Goal: Information Seeking & Learning: Learn about a topic

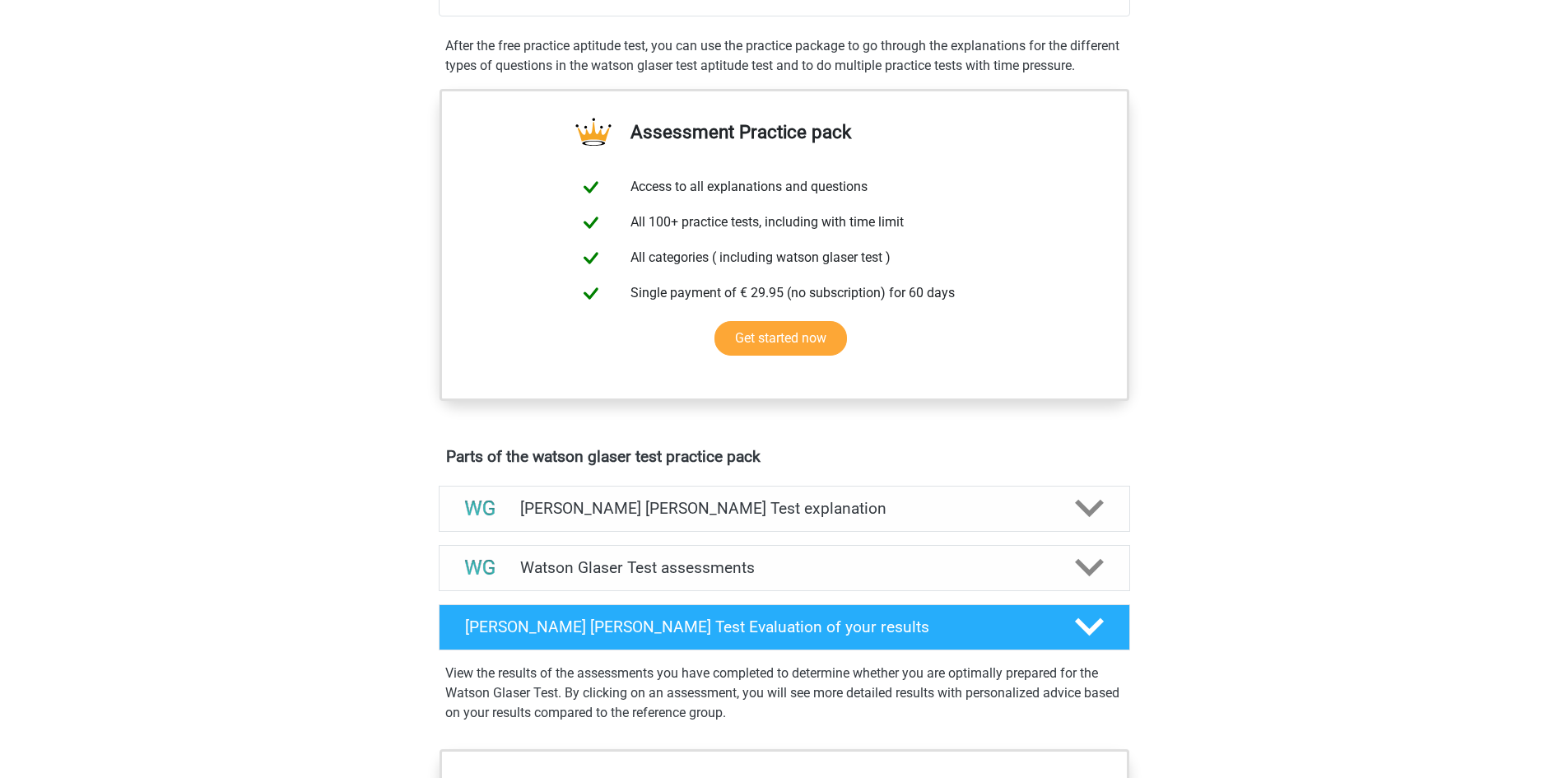
scroll to position [494, 0]
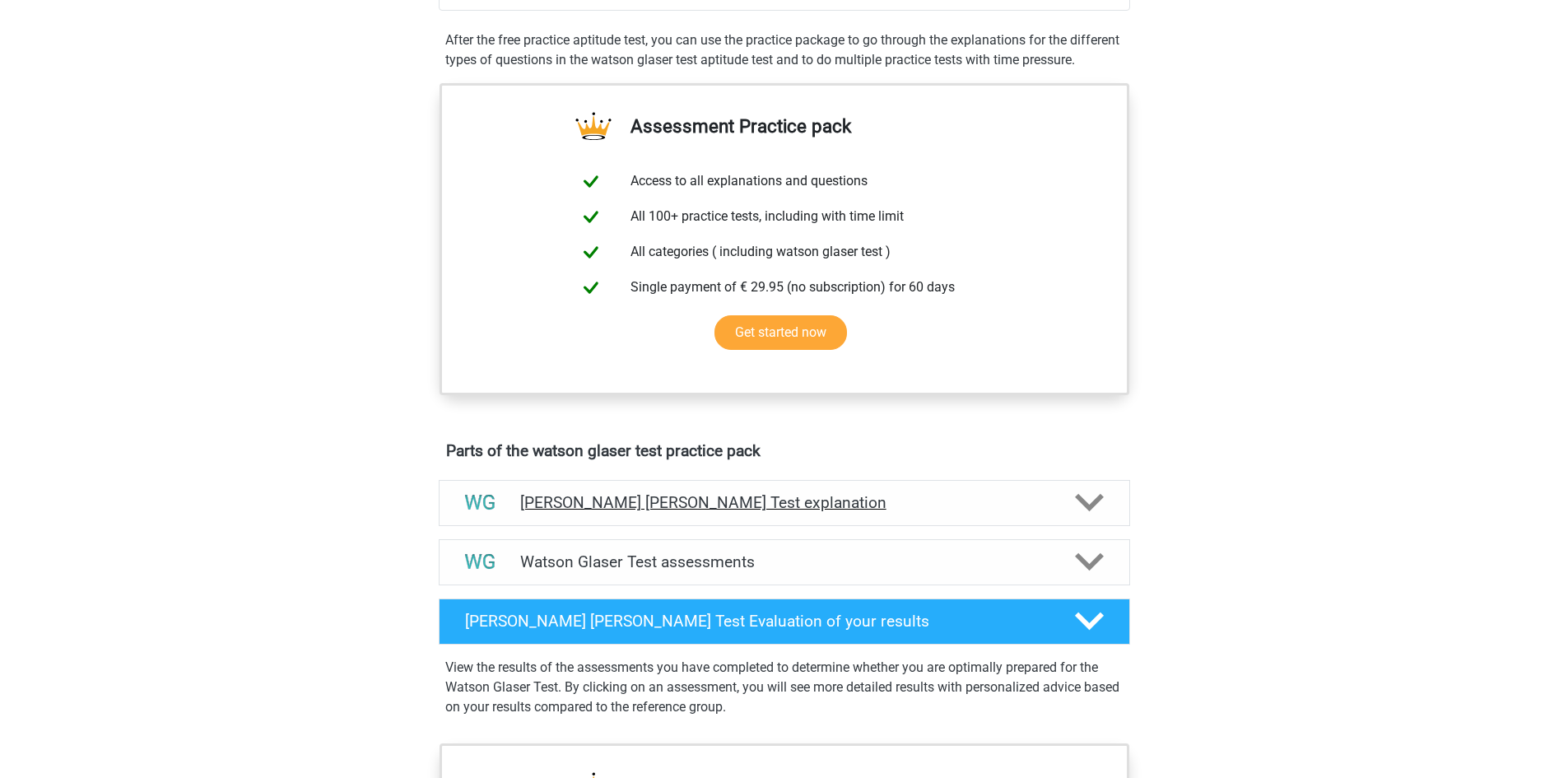
click at [795, 512] on h4 "[PERSON_NAME] [PERSON_NAME] Test explanation" at bounding box center [784, 503] width 528 height 19
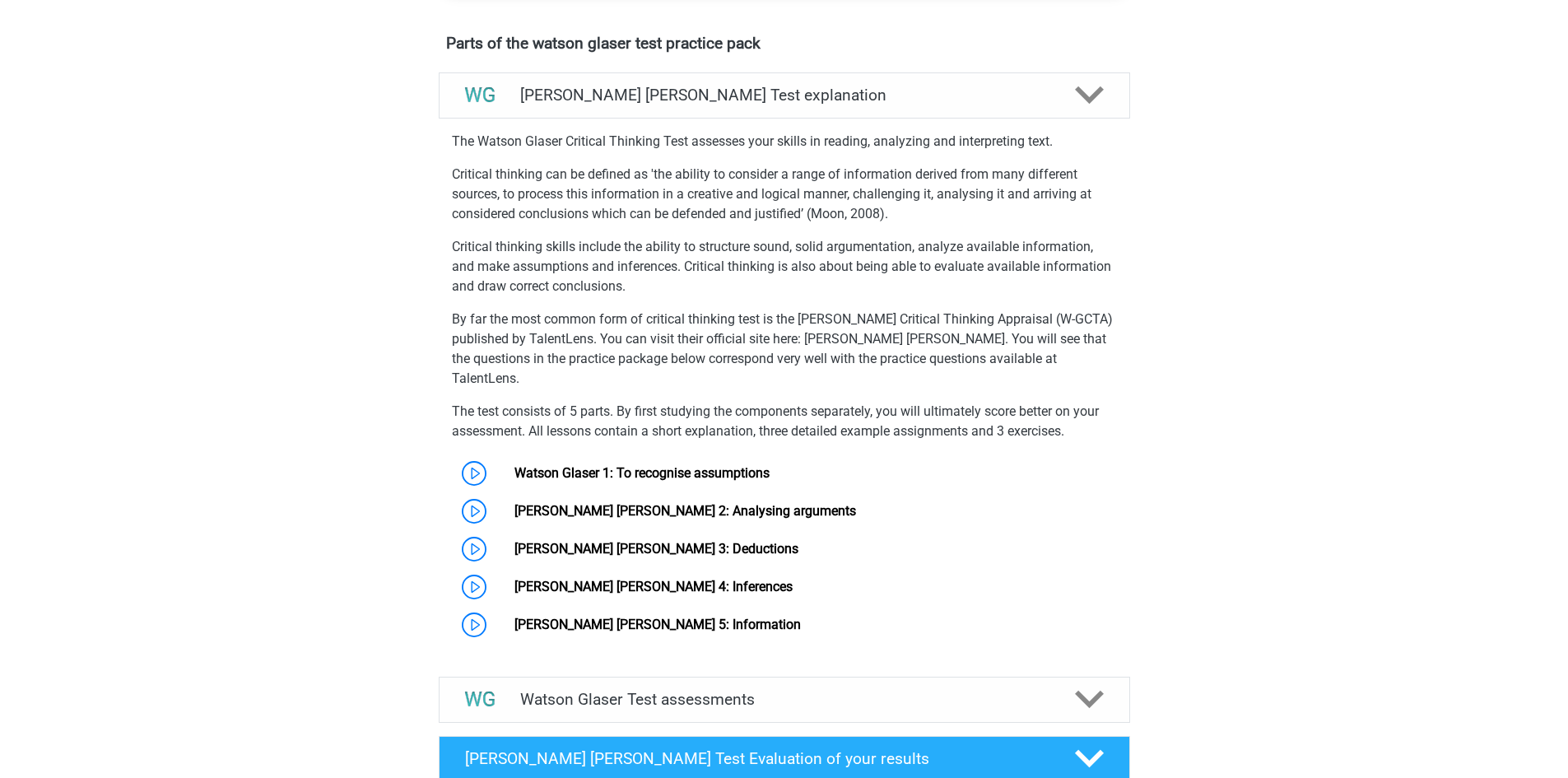
scroll to position [988, 0]
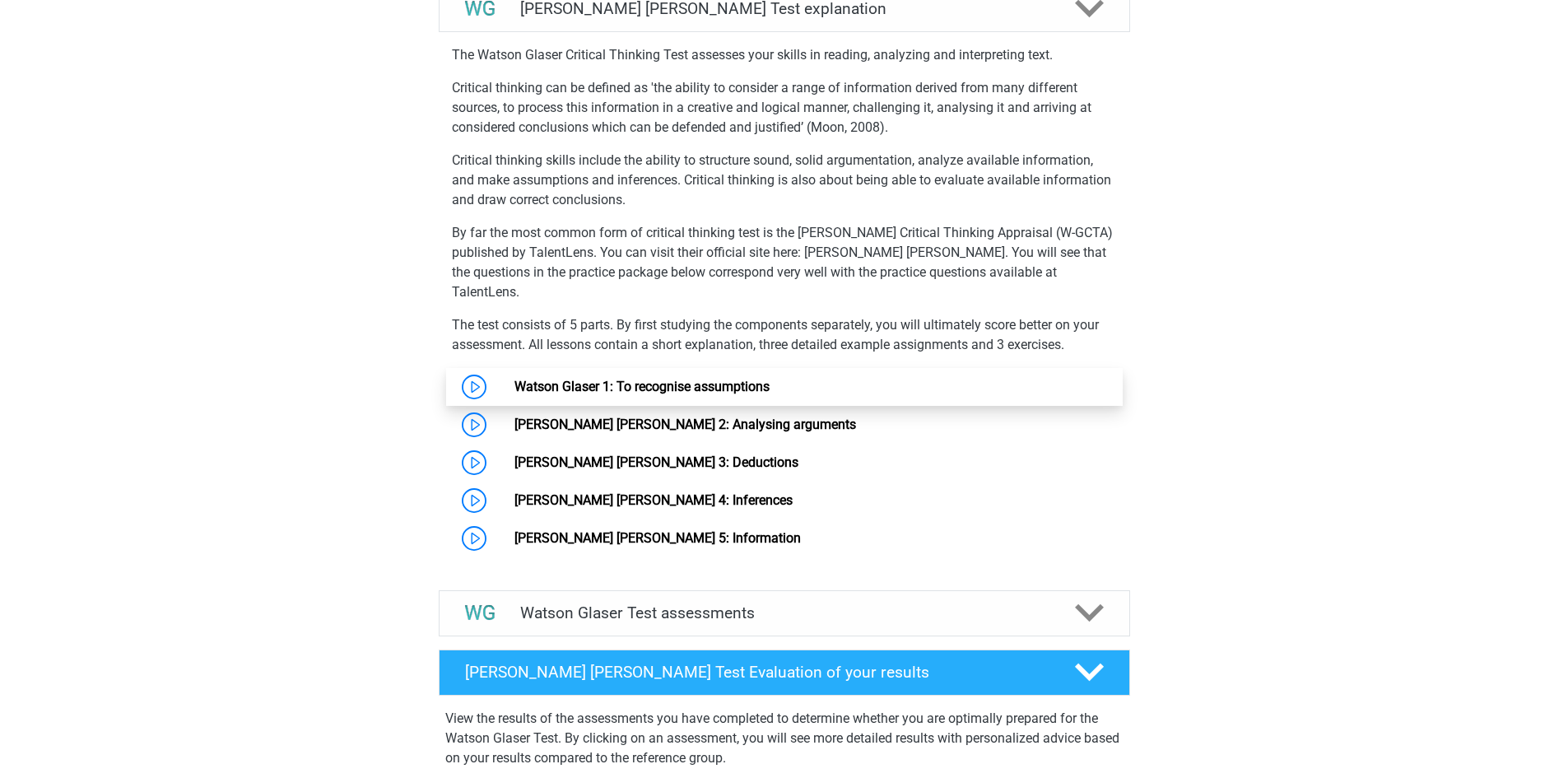
click at [515, 387] on link "Watson Glaser 1: To recognise assumptions" at bounding box center [643, 387] width 255 height 15
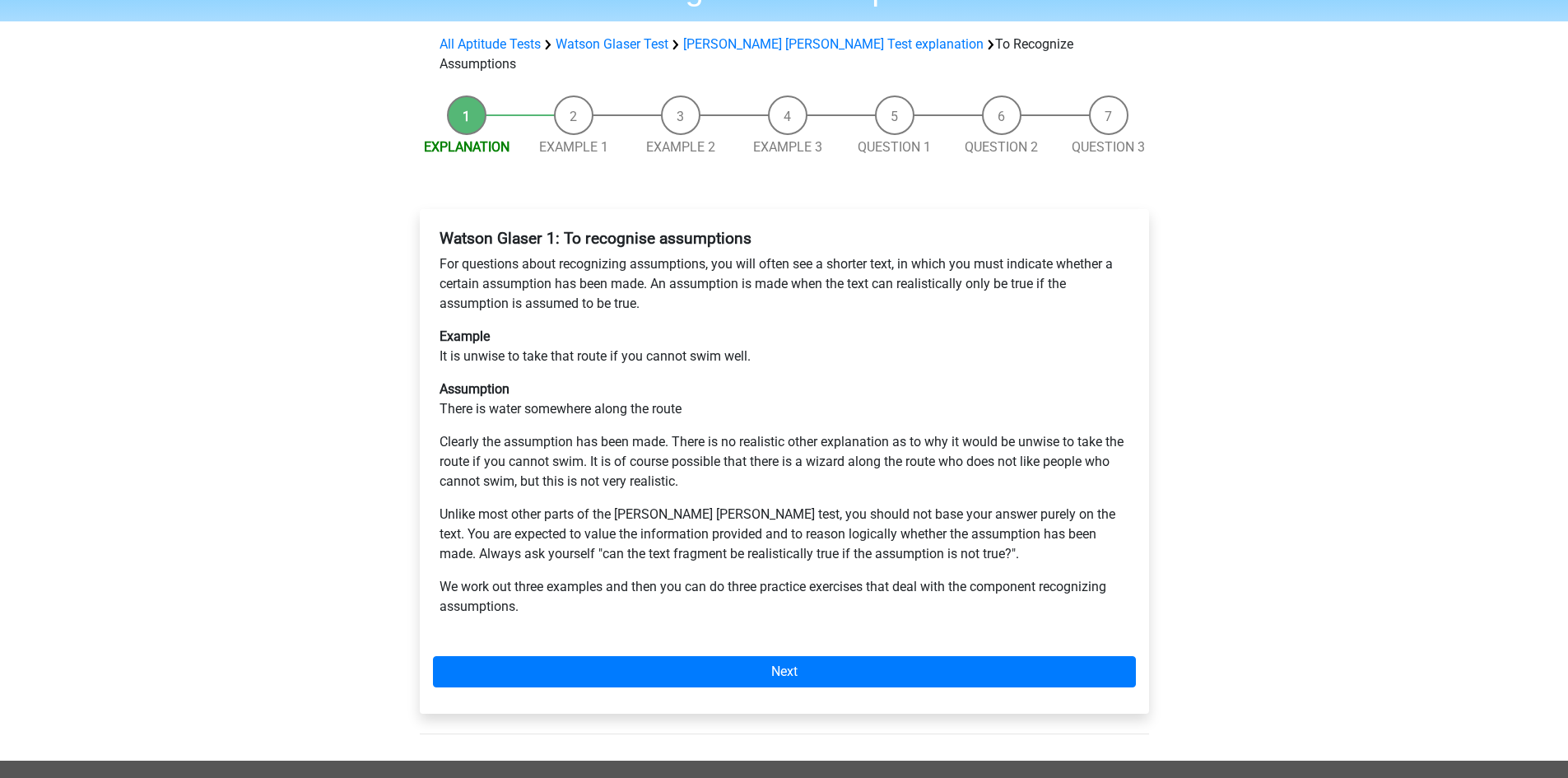
scroll to position [165, 0]
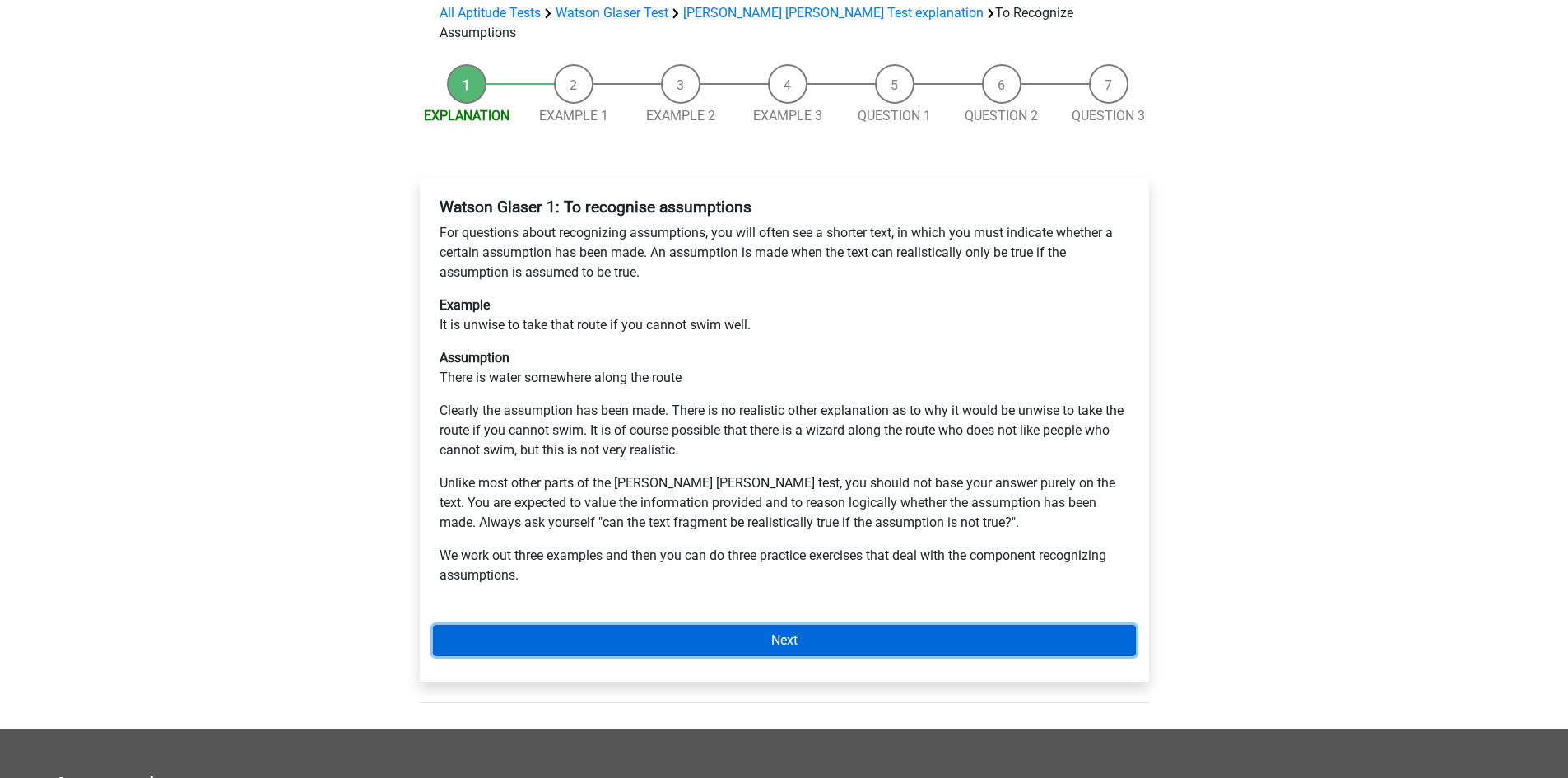
click at [684, 625] on link "Next" at bounding box center [784, 641] width 703 height 32
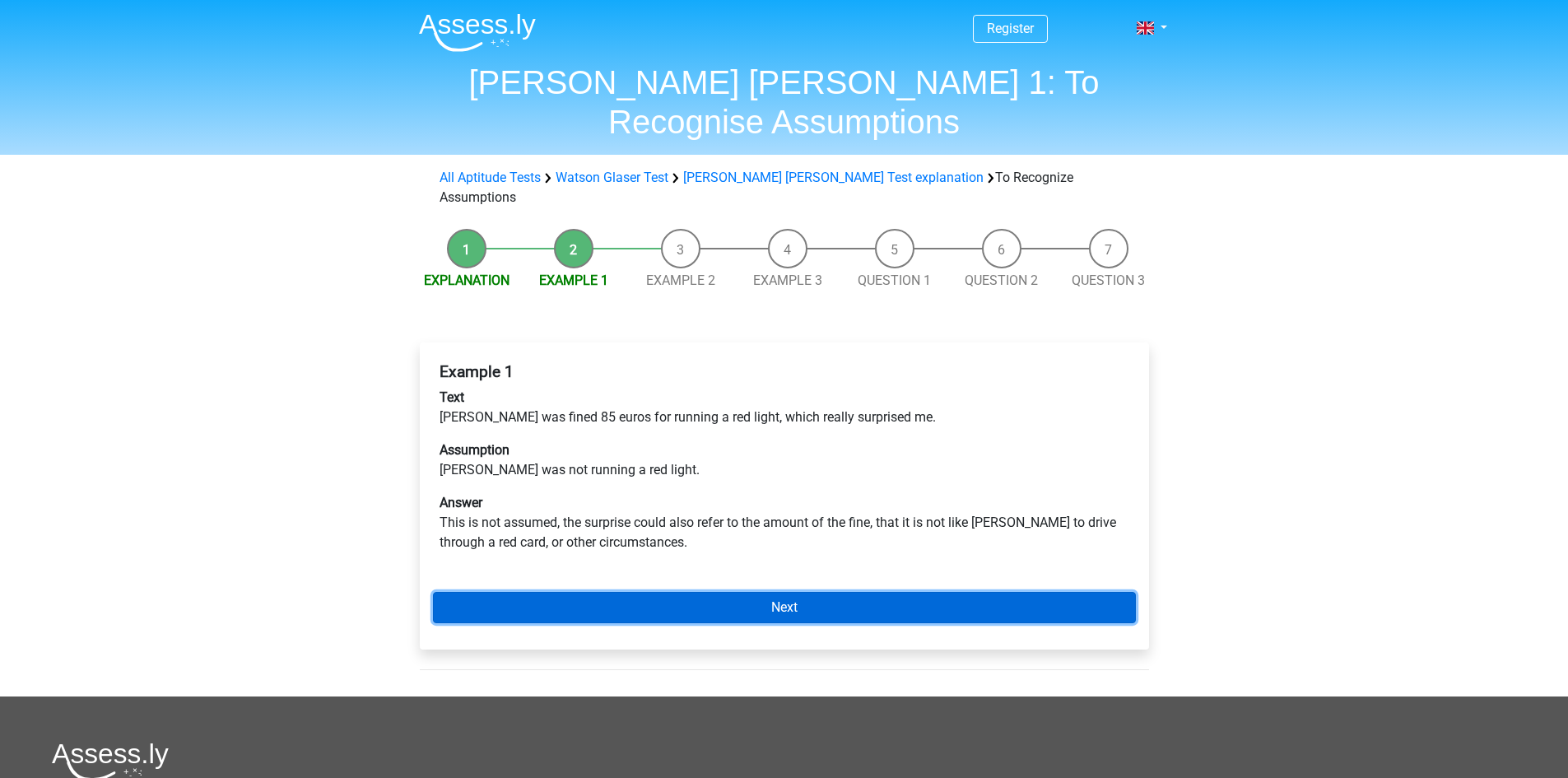
click at [817, 592] on link "Next" at bounding box center [784, 607] width 703 height 32
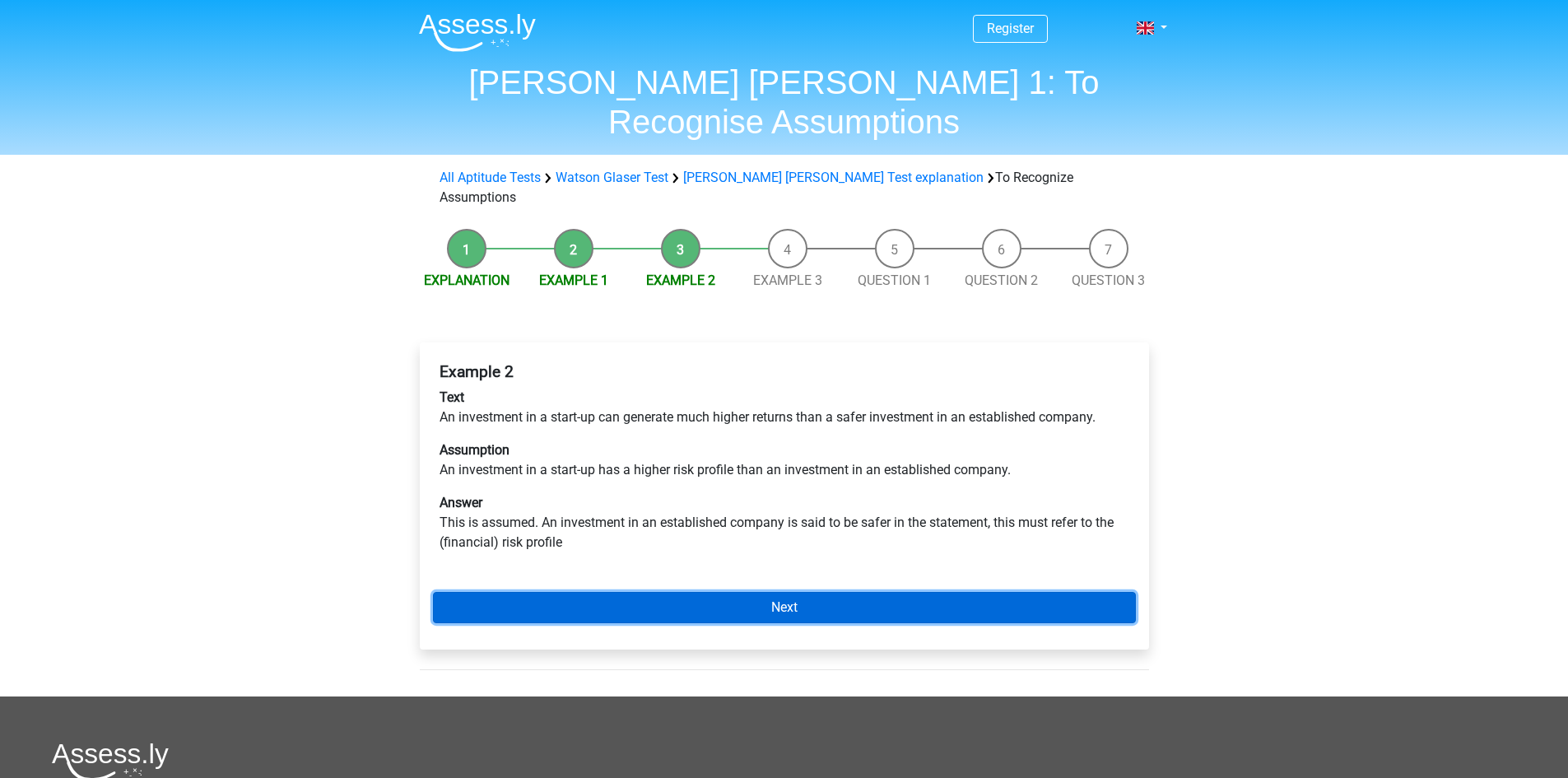
click at [730, 592] on link "Next" at bounding box center [784, 607] width 703 height 32
